Goal: Information Seeking & Learning: Learn about a topic

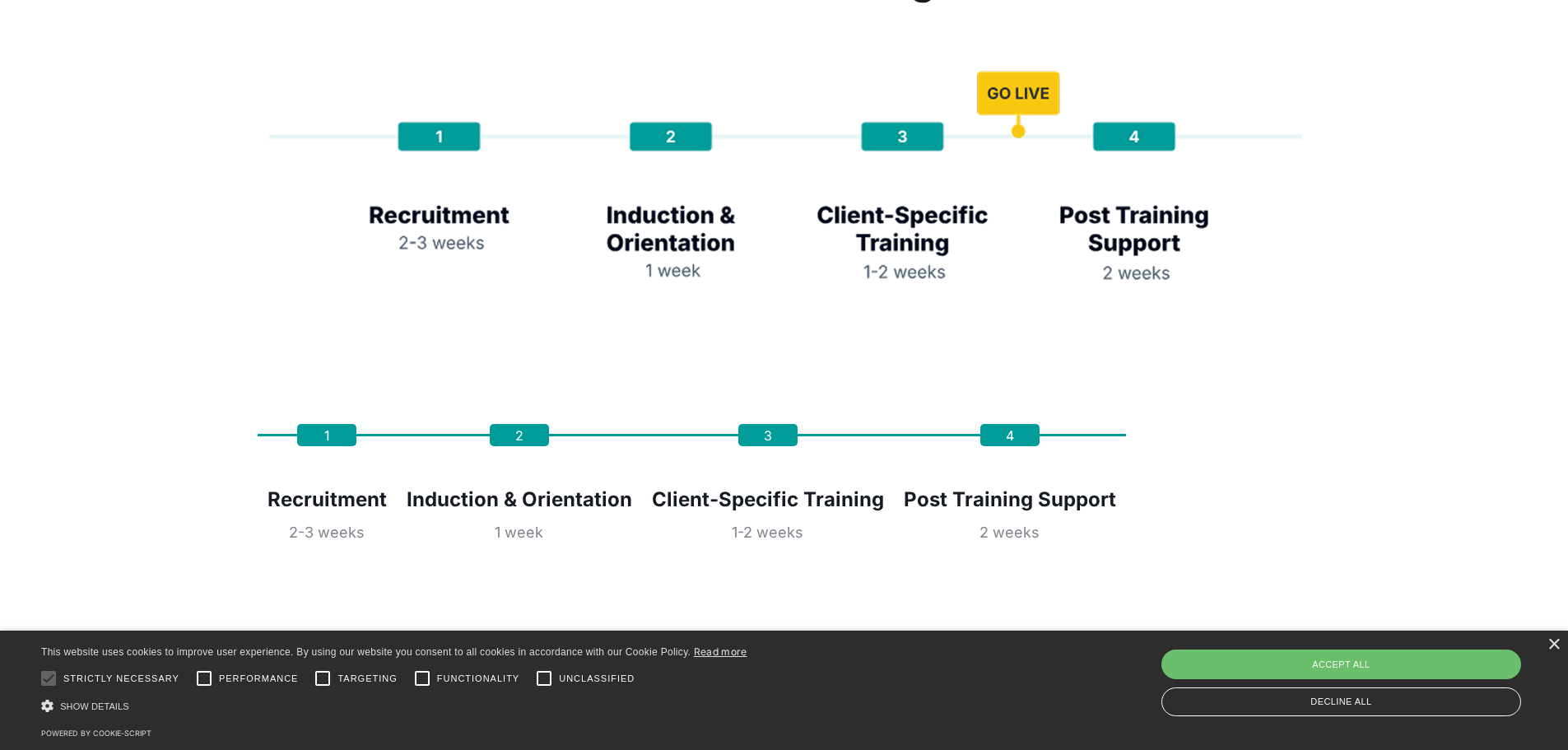
scroll to position [3622, 0]
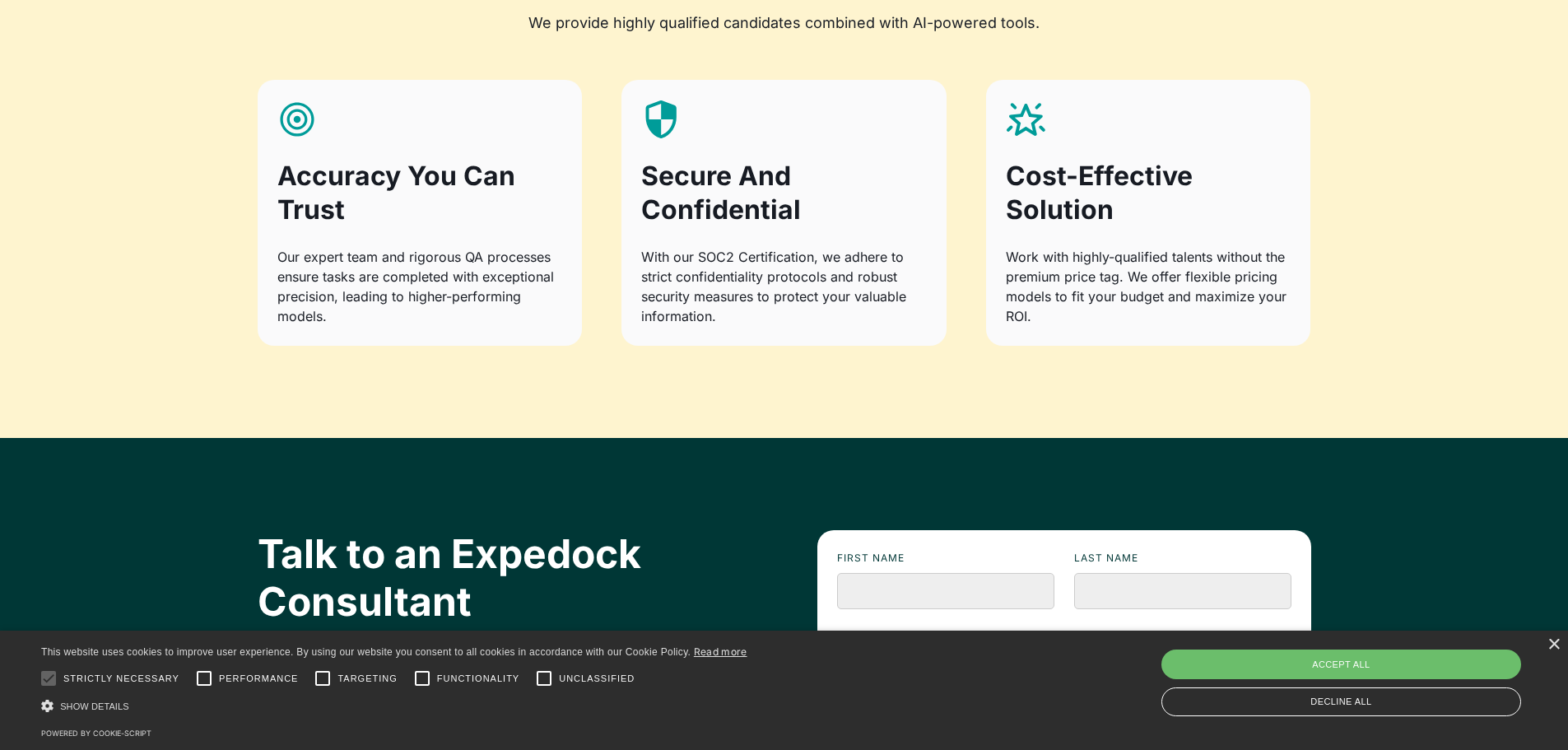
scroll to position [1811, 0]
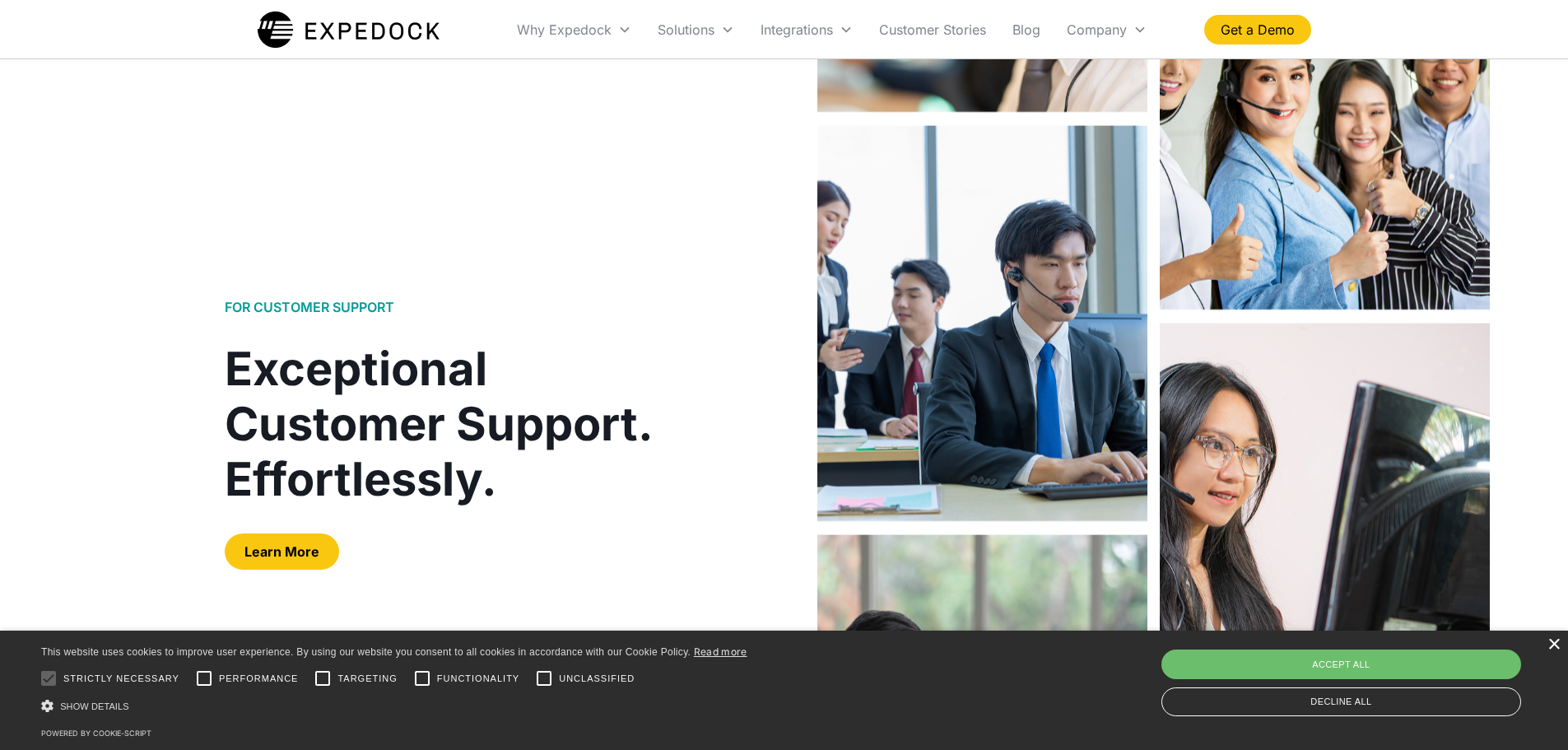
click at [1554, 647] on div "×" at bounding box center [1553, 645] width 12 height 12
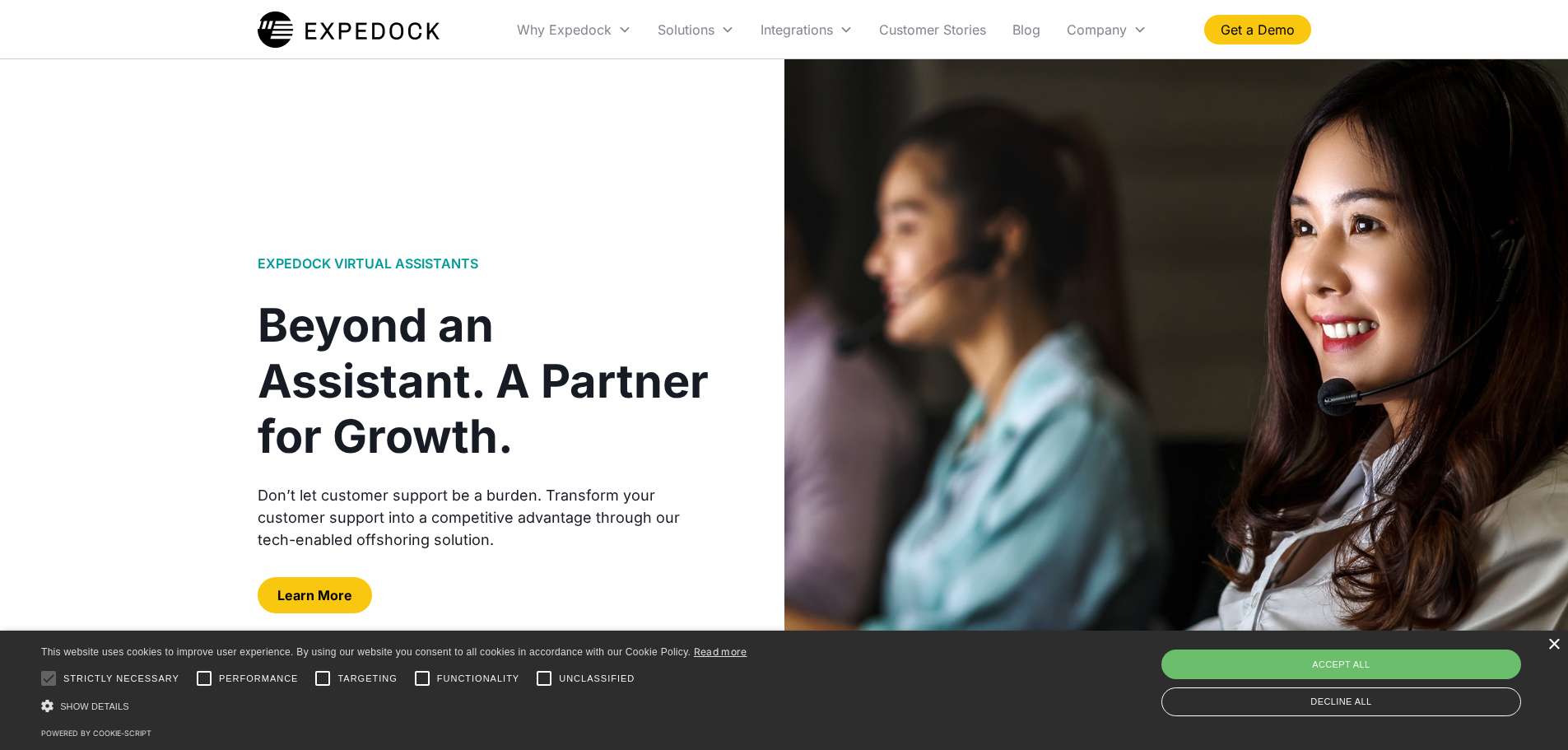
click at [1556, 640] on div "×" at bounding box center [1553, 645] width 12 height 12
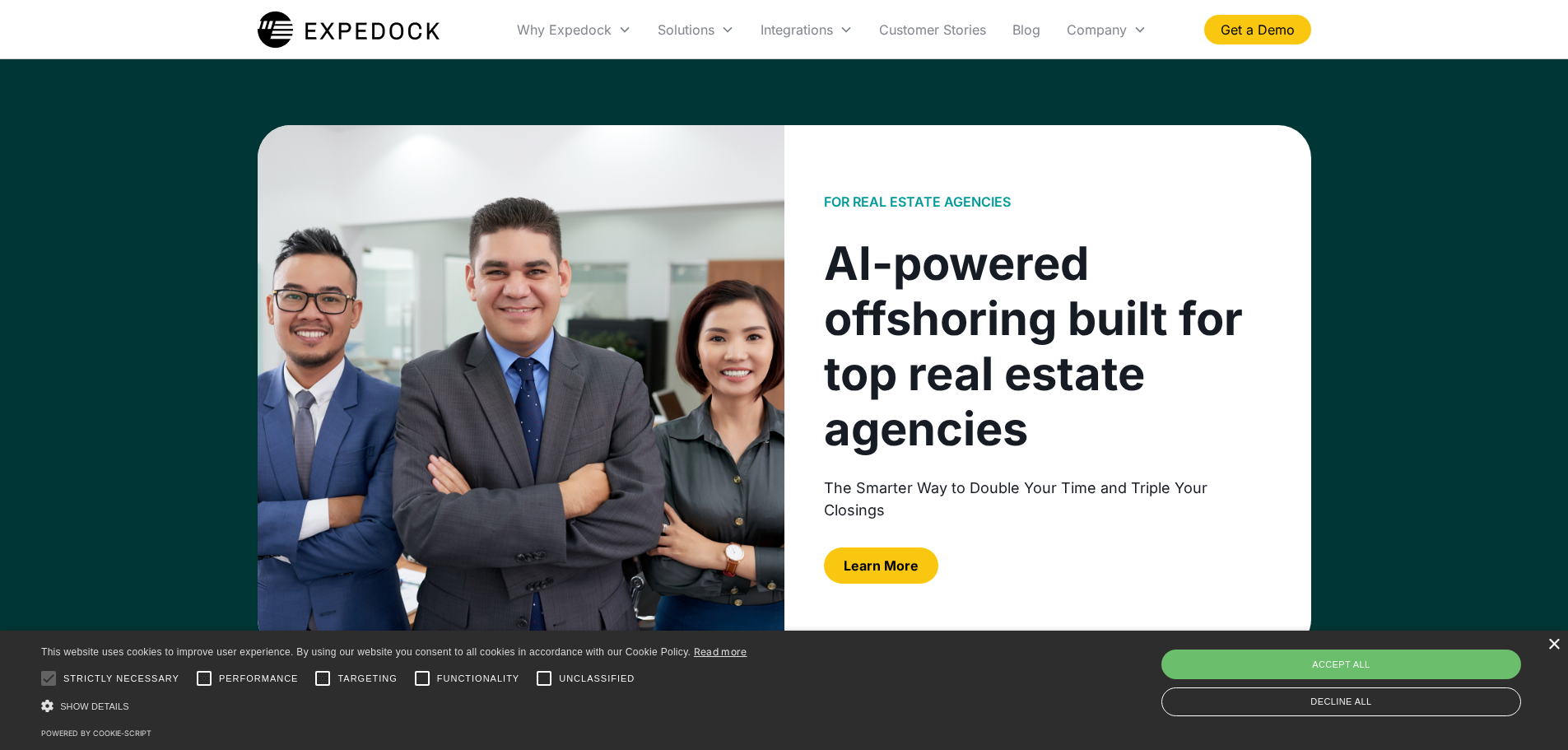
click at [1556, 648] on div "×" at bounding box center [1553, 645] width 12 height 12
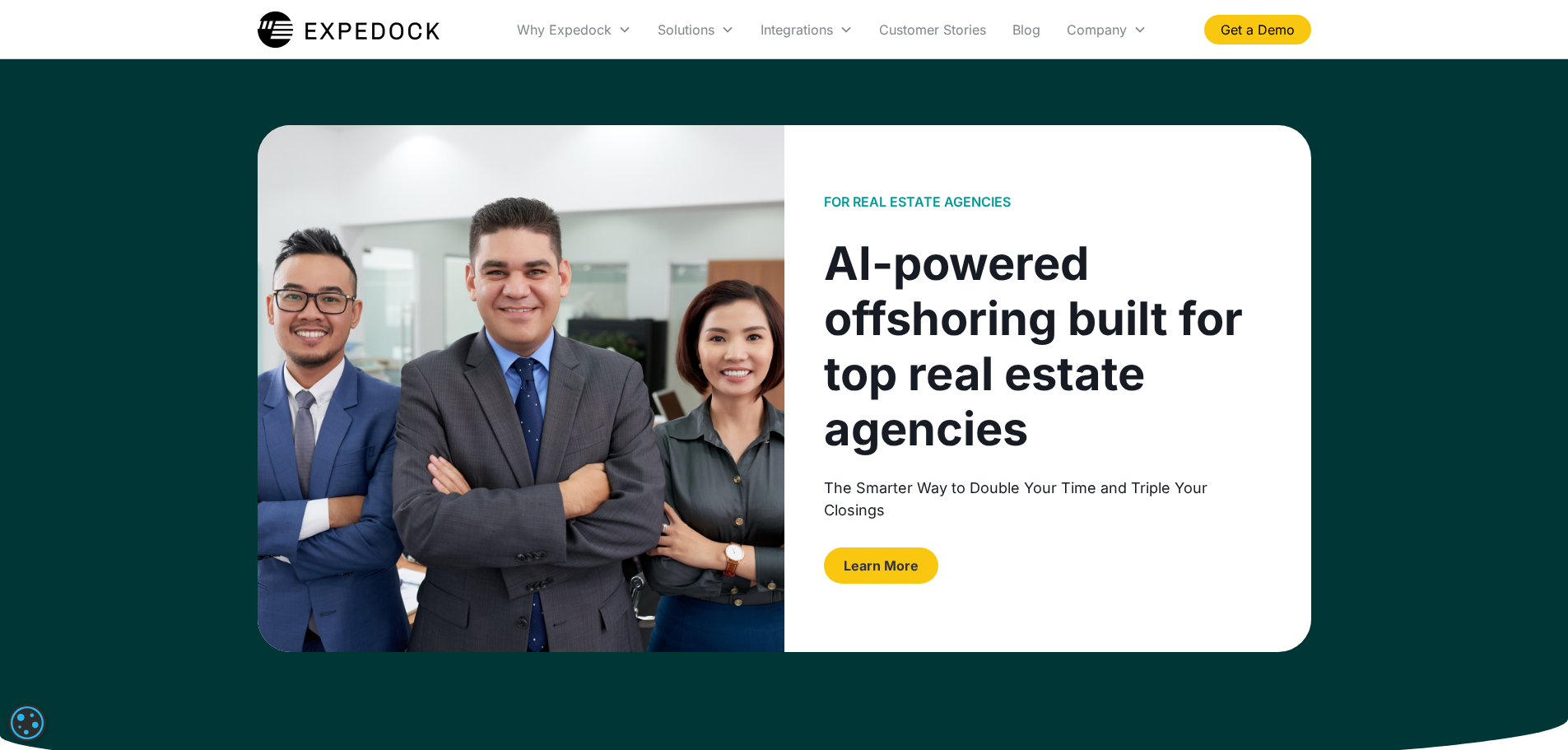
click at [916, 562] on link "Learn More" at bounding box center [881, 566] width 115 height 37
click at [889, 567] on link "Learn More" at bounding box center [881, 566] width 115 height 37
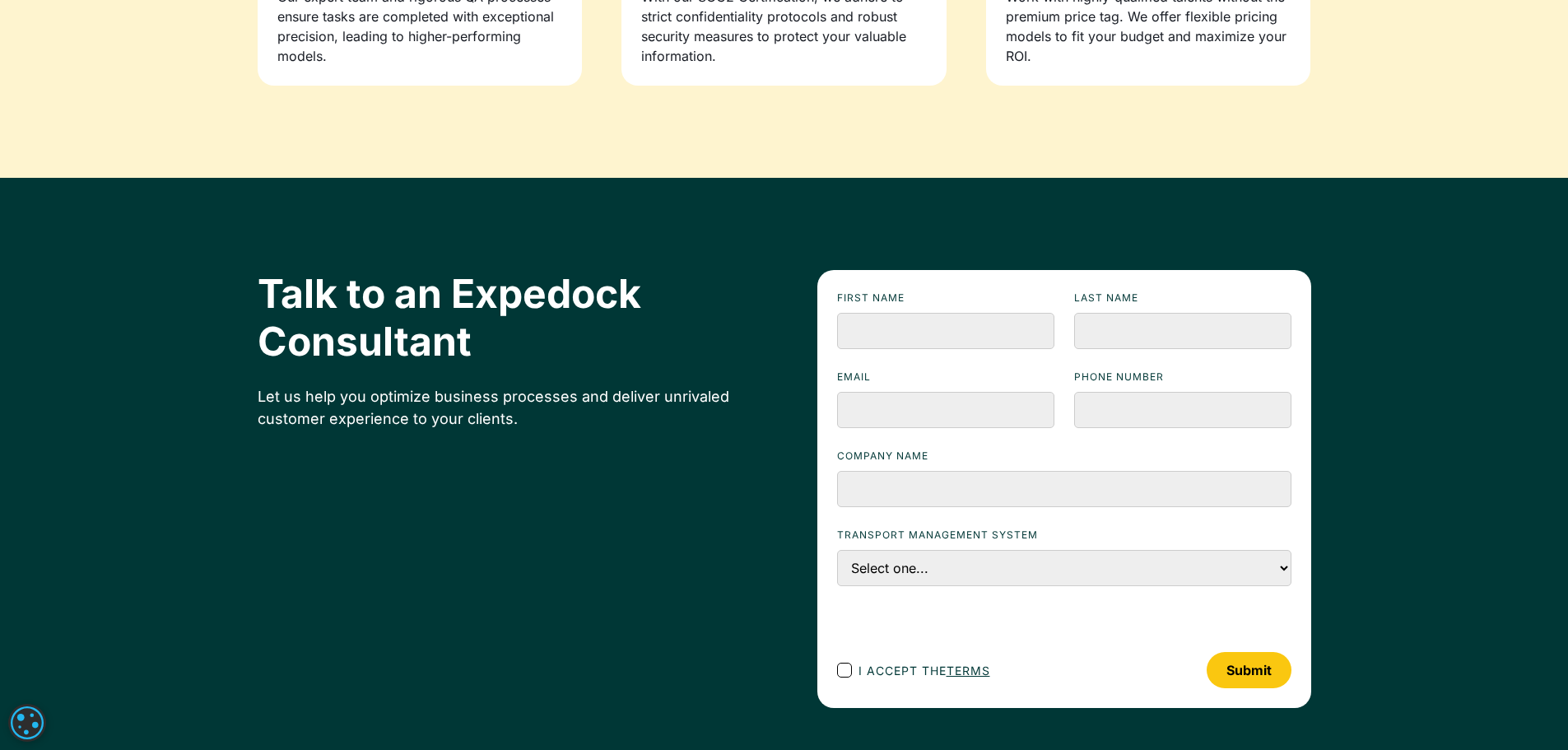
scroll to position [2140, 0]
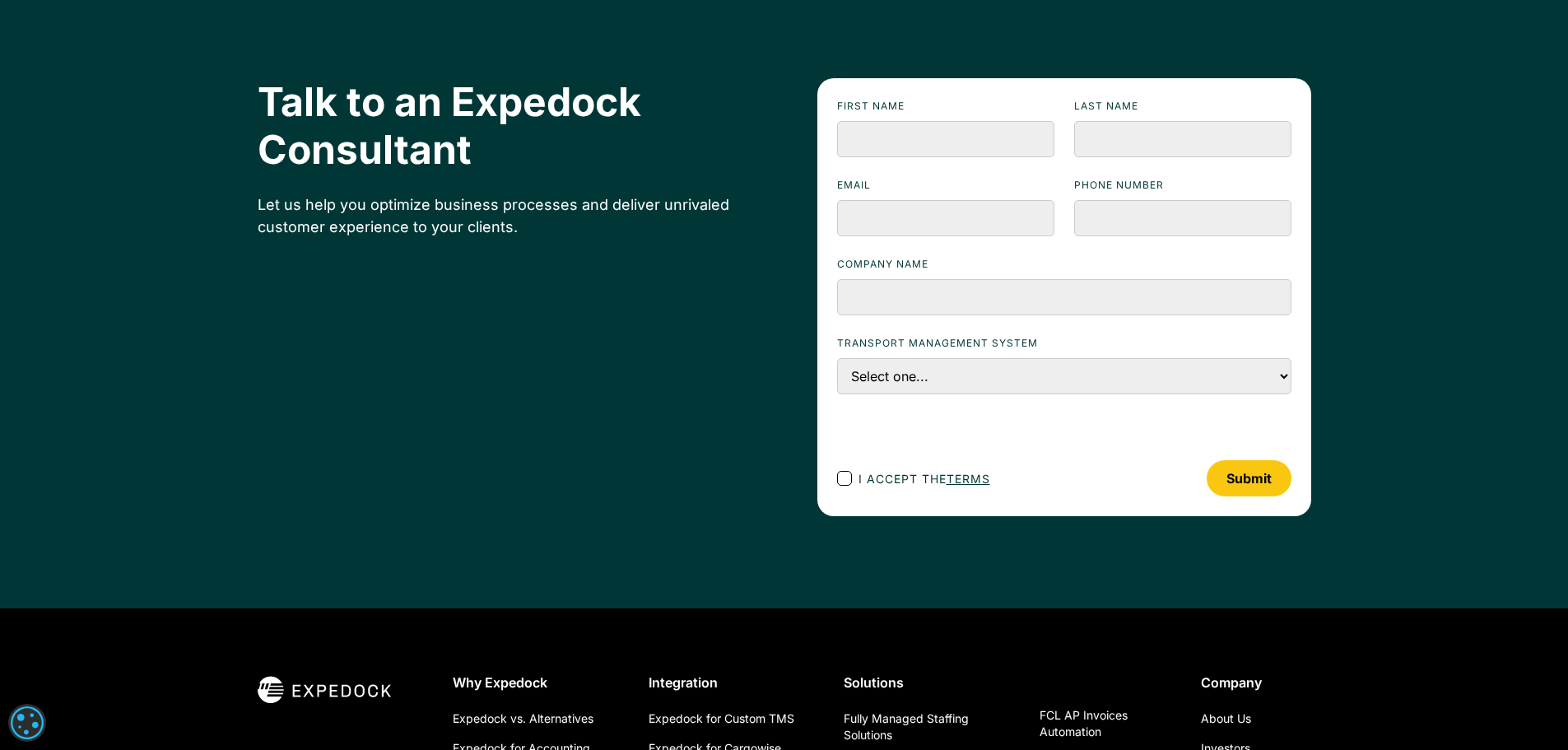
click at [1246, 473] on input "Submit" at bounding box center [1249, 478] width 85 height 37
click at [884, 141] on input "First name" at bounding box center [946, 140] width 218 height 37
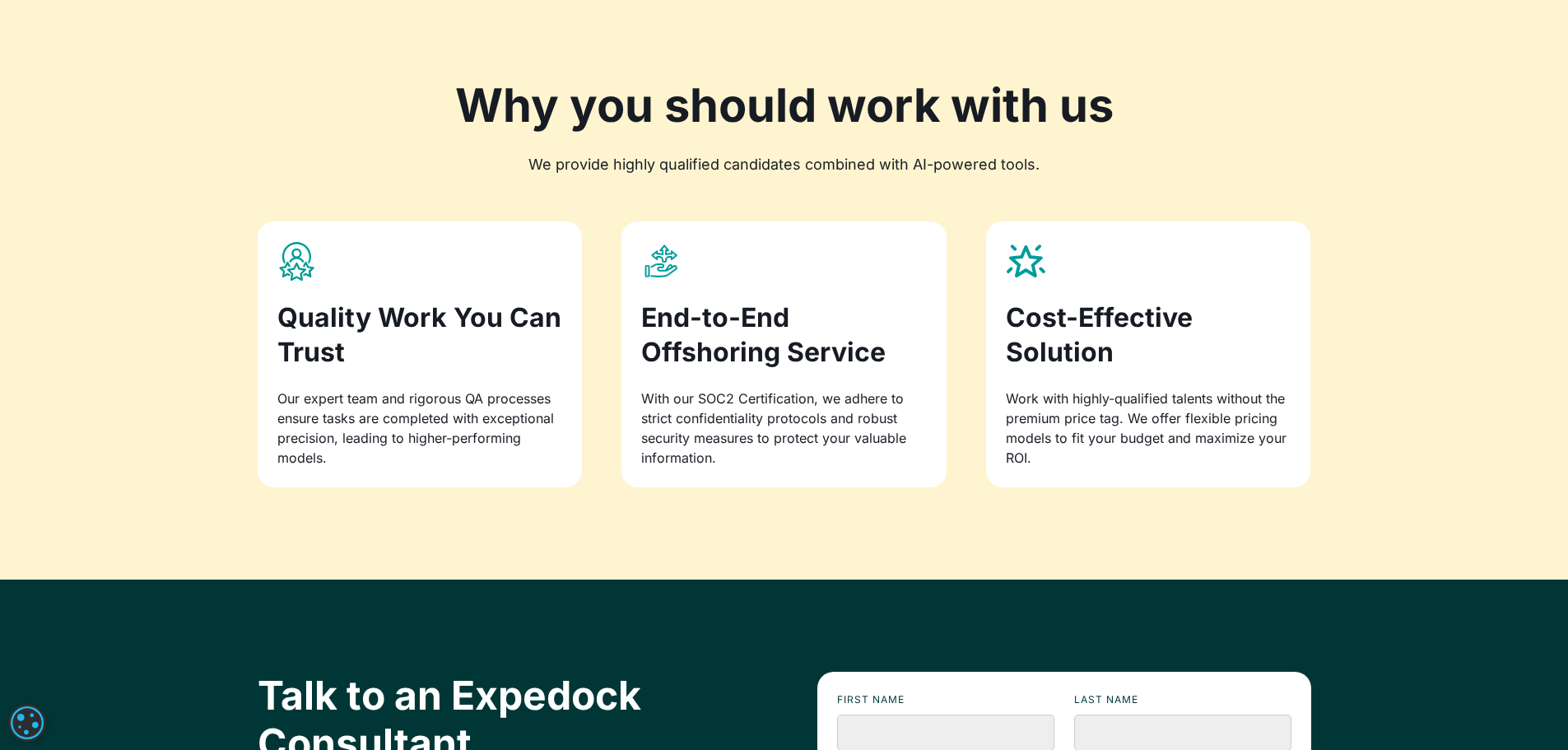
scroll to position [1317, 0]
